Goal: Check status: Check status

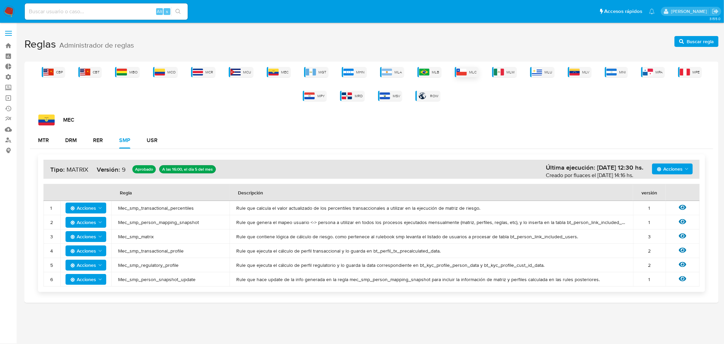
click at [471, 71] on span "MLC" at bounding box center [473, 72] width 7 height 5
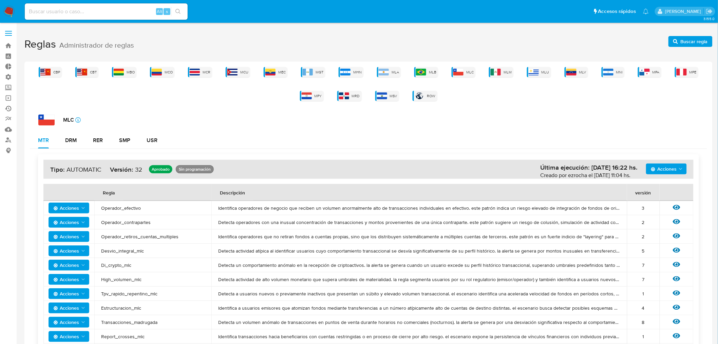
click at [9, 105] on link "Ejecuciones automáticas" at bounding box center [40, 108] width 81 height 11
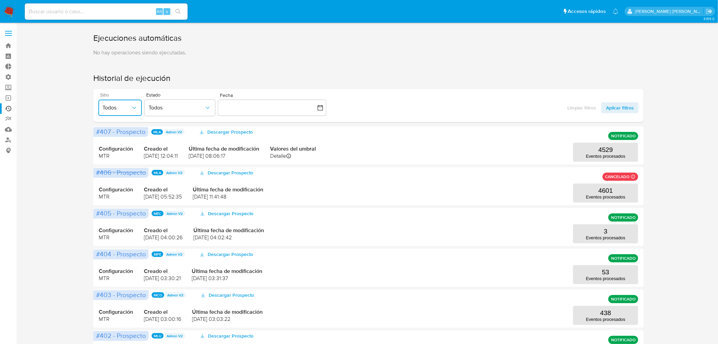
click at [125, 110] on span "Todos" at bounding box center [117, 107] width 29 height 7
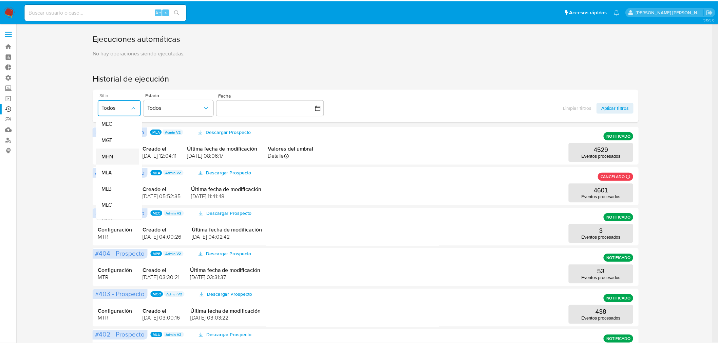
scroll to position [113, 0]
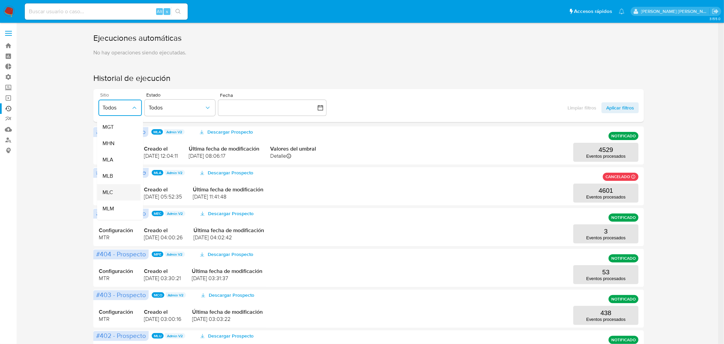
click at [106, 191] on span "MLC" at bounding box center [107, 192] width 11 height 7
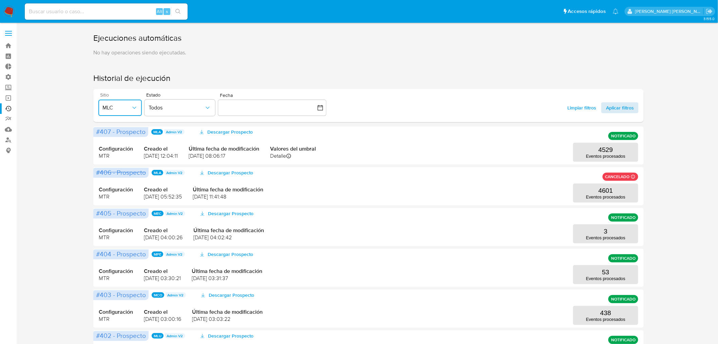
click at [618, 106] on span "Aplicar filtros" at bounding box center [620, 107] width 28 height 11
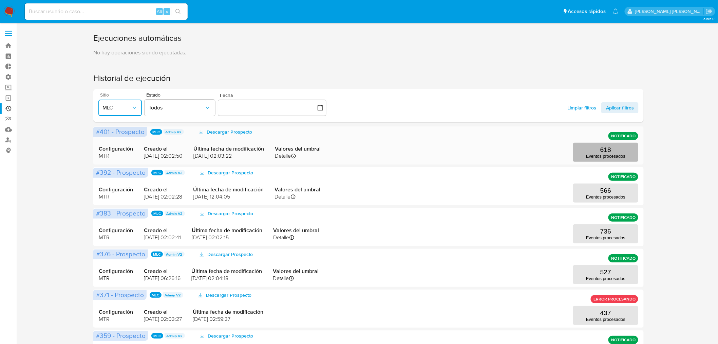
click at [607, 154] on p "Eventos procesados" at bounding box center [605, 155] width 39 height 5
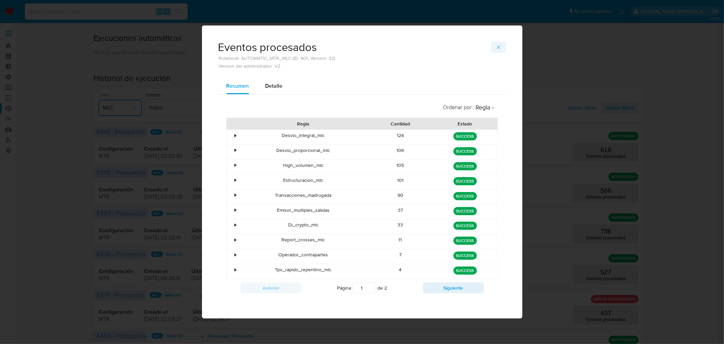
click at [496, 52] on button "button" at bounding box center [498, 47] width 15 height 11
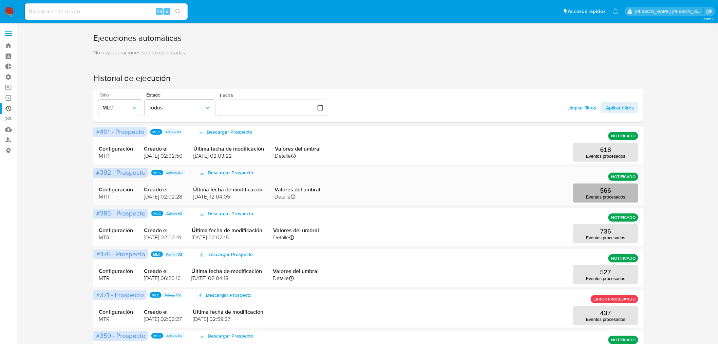
click at [605, 191] on p "566" at bounding box center [606, 190] width 11 height 7
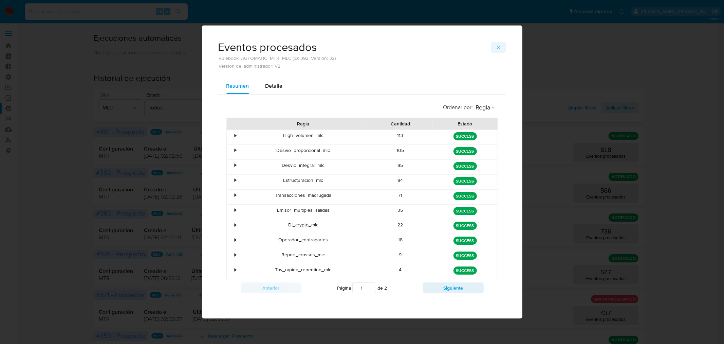
click at [500, 47] on icon "button" at bounding box center [498, 46] width 5 height 5
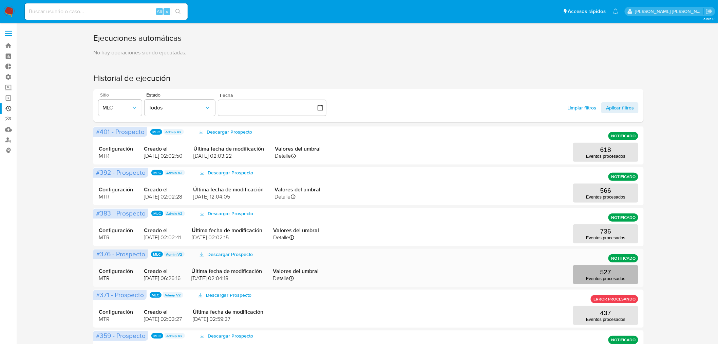
click at [612, 278] on p "Eventos procesados" at bounding box center [605, 278] width 39 height 5
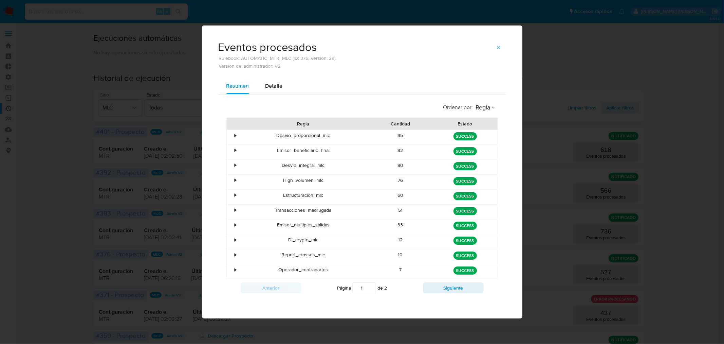
click at [498, 46] on icon "button" at bounding box center [498, 46] width 5 height 5
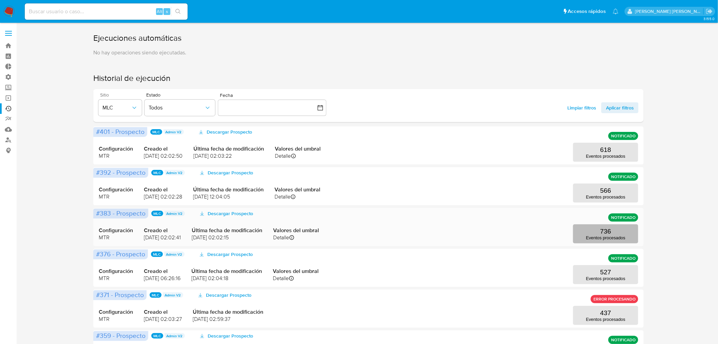
click at [599, 235] on p "Eventos procesados" at bounding box center [605, 237] width 39 height 5
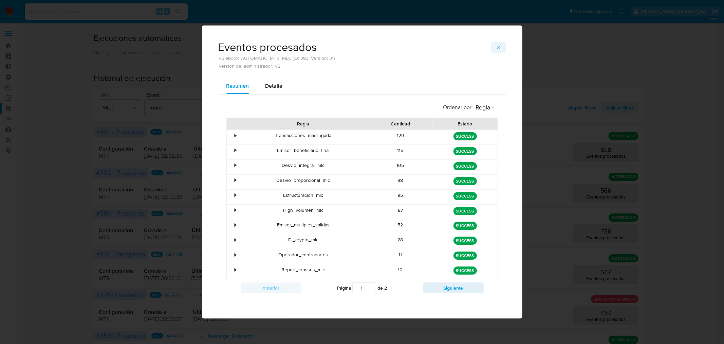
click at [496, 46] on icon "button" at bounding box center [498, 46] width 5 height 5
